Goal: Navigation & Orientation: Find specific page/section

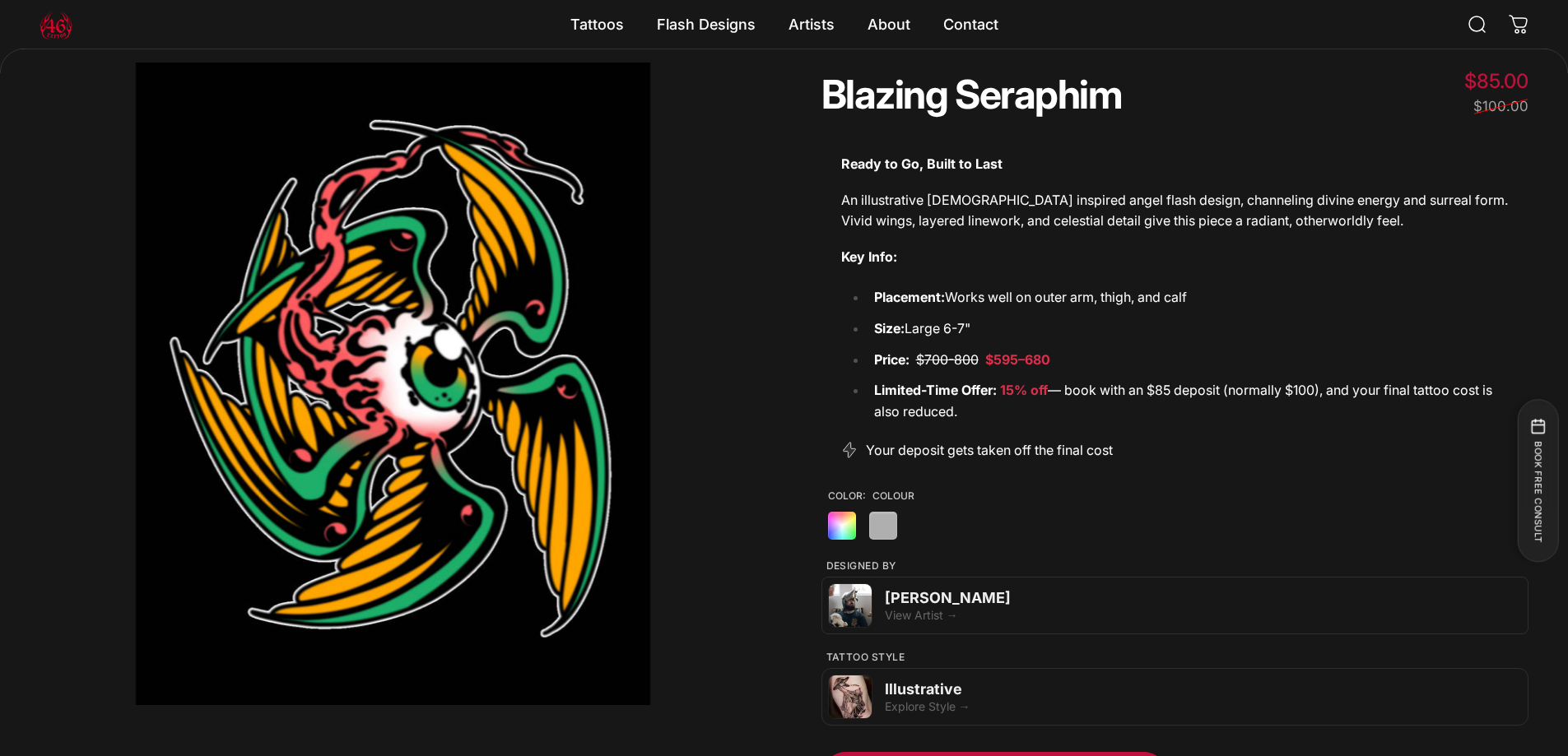
scroll to position [78, 0]
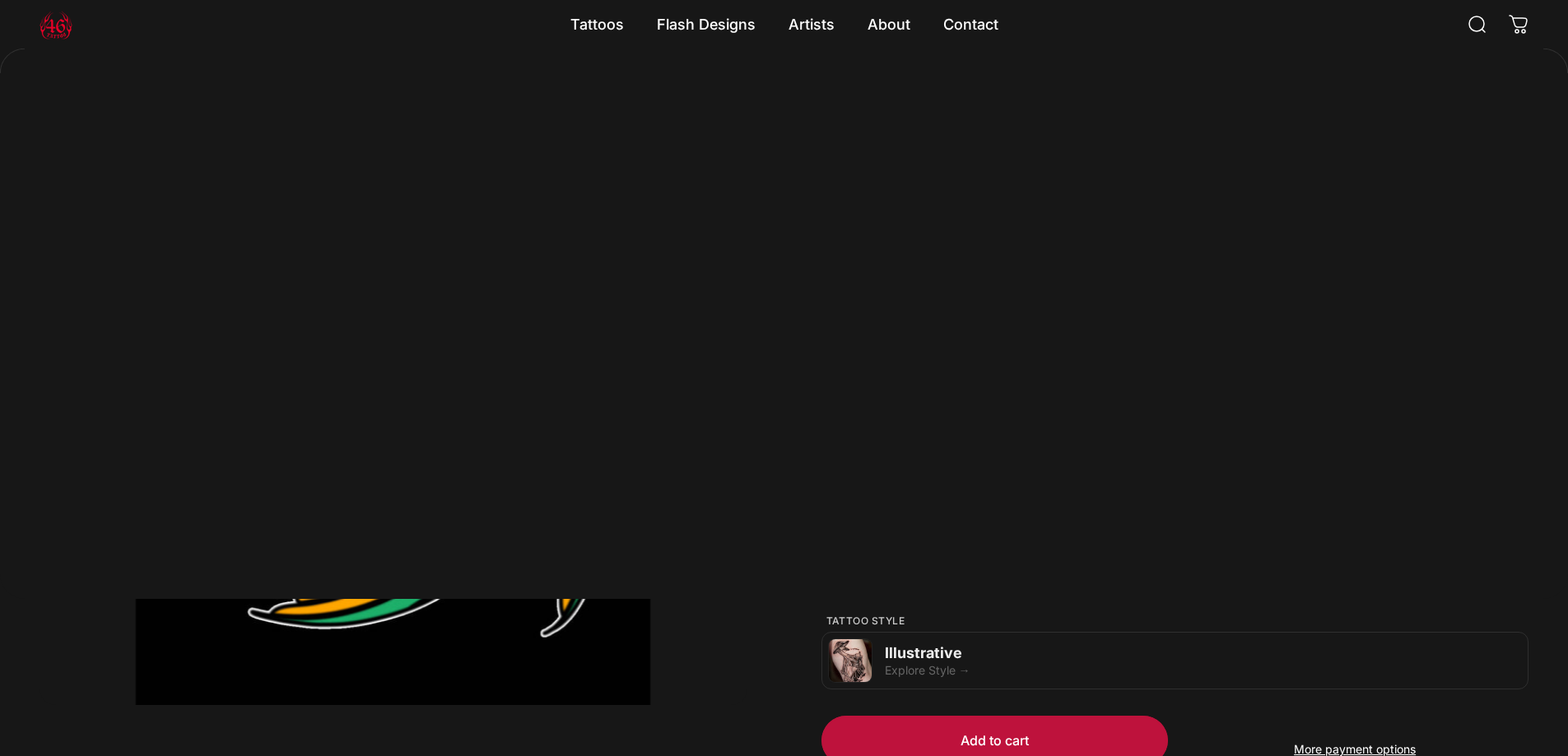
scroll to position [161, 0]
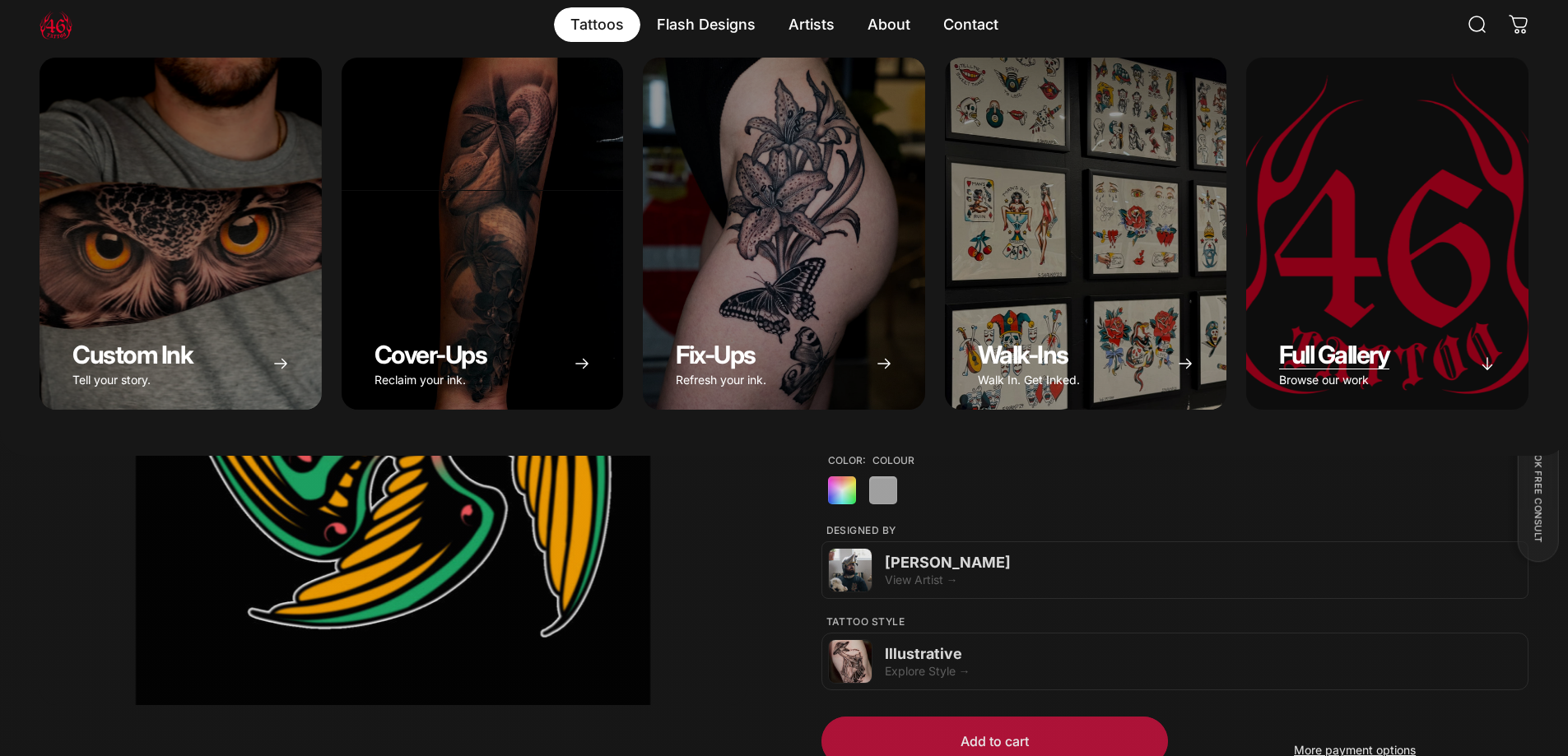
click at [1317, 352] on span "Full Gallery" at bounding box center [1334, 354] width 110 height 30
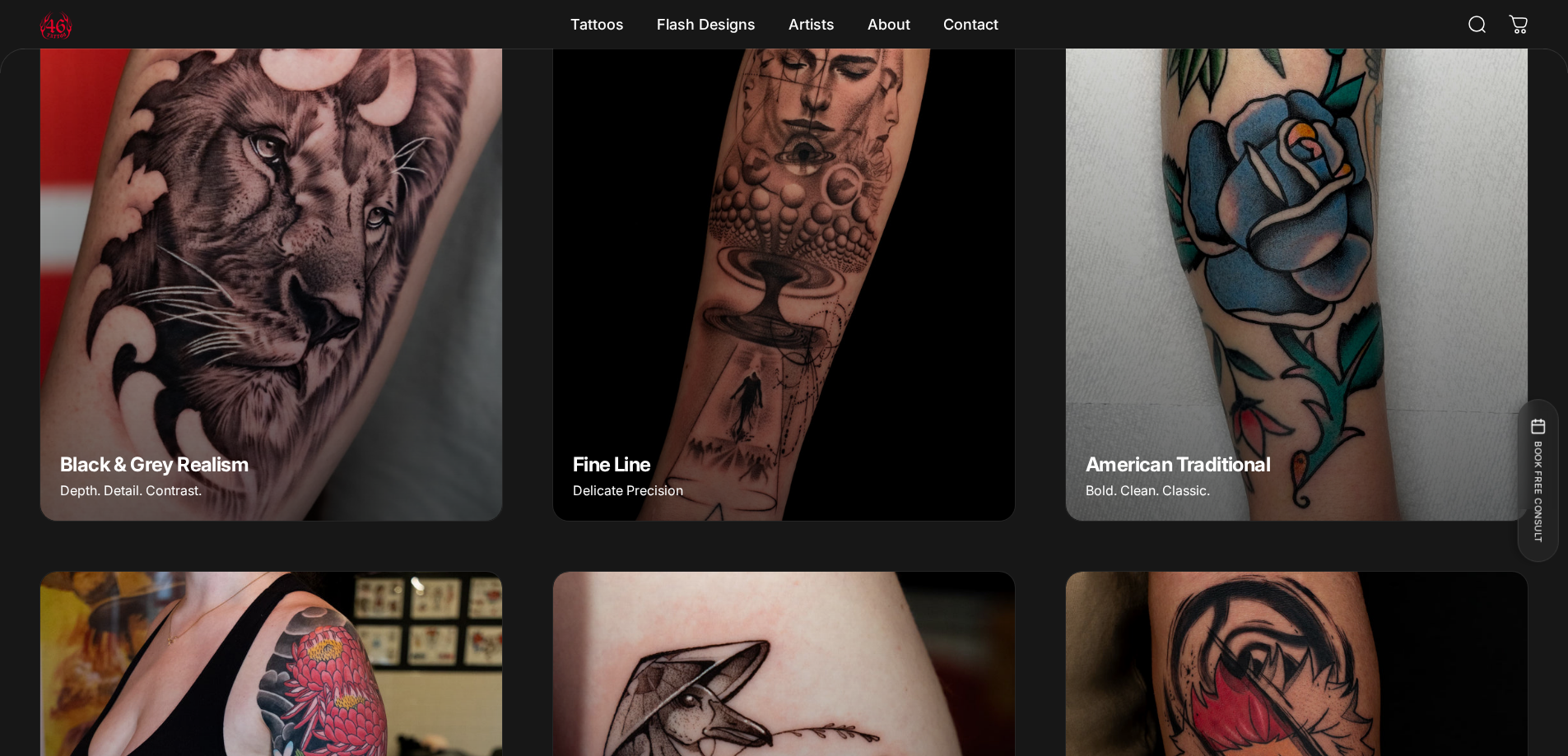
scroll to position [736, 0]
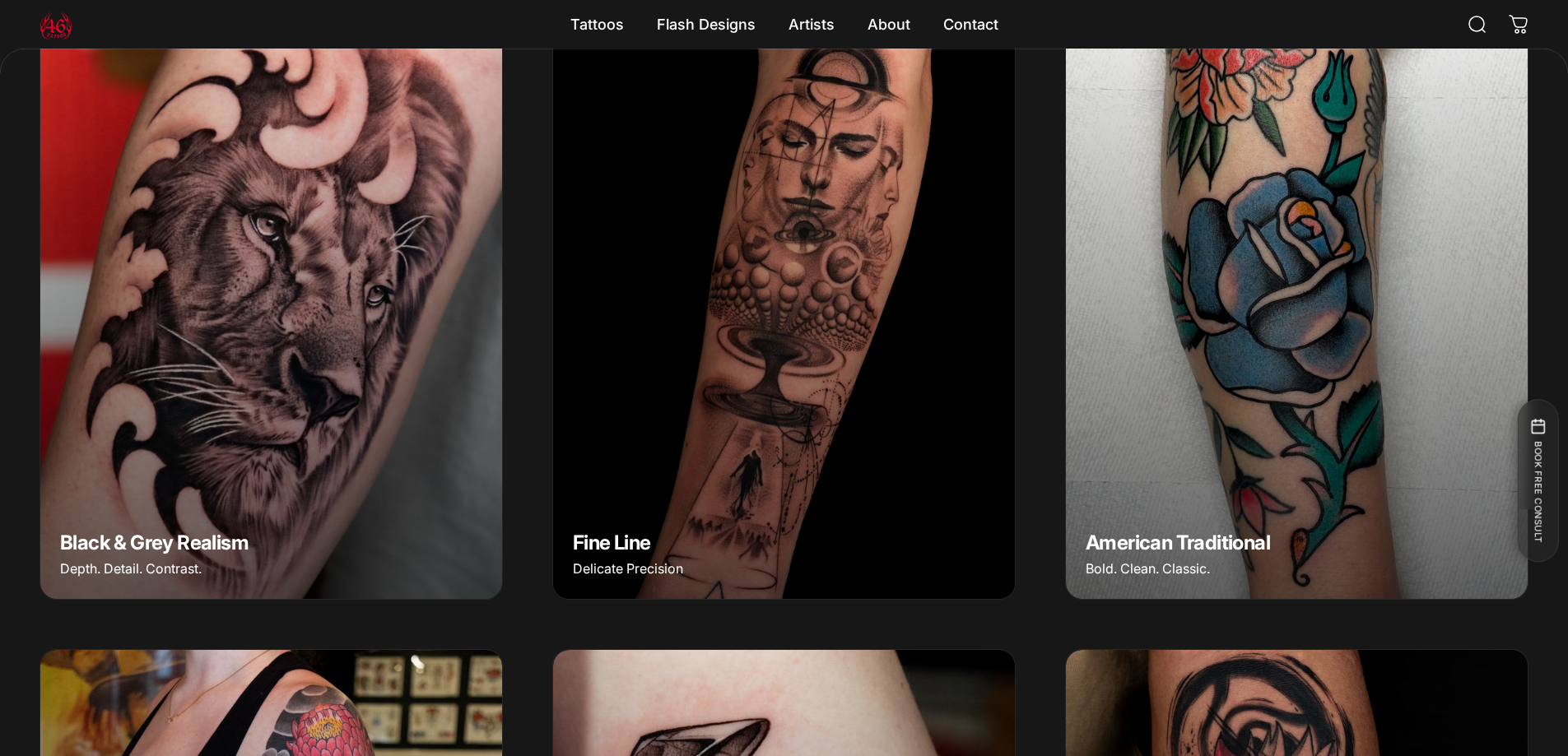
click at [405, 229] on img "Black & Grey Realism" at bounding box center [271, 310] width 485 height 605
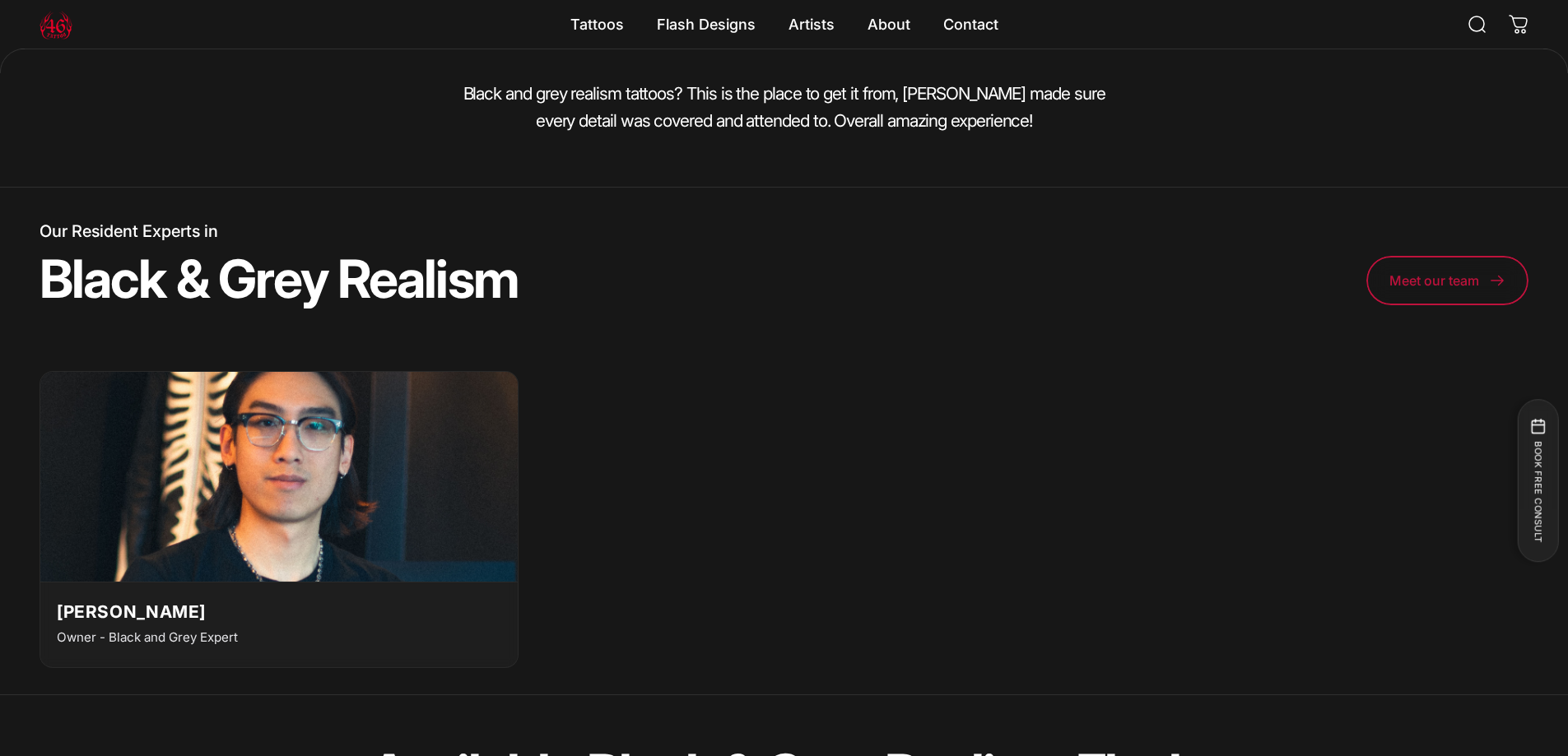
scroll to position [4194, 0]
